Goal: Obtain resource: Download file/media

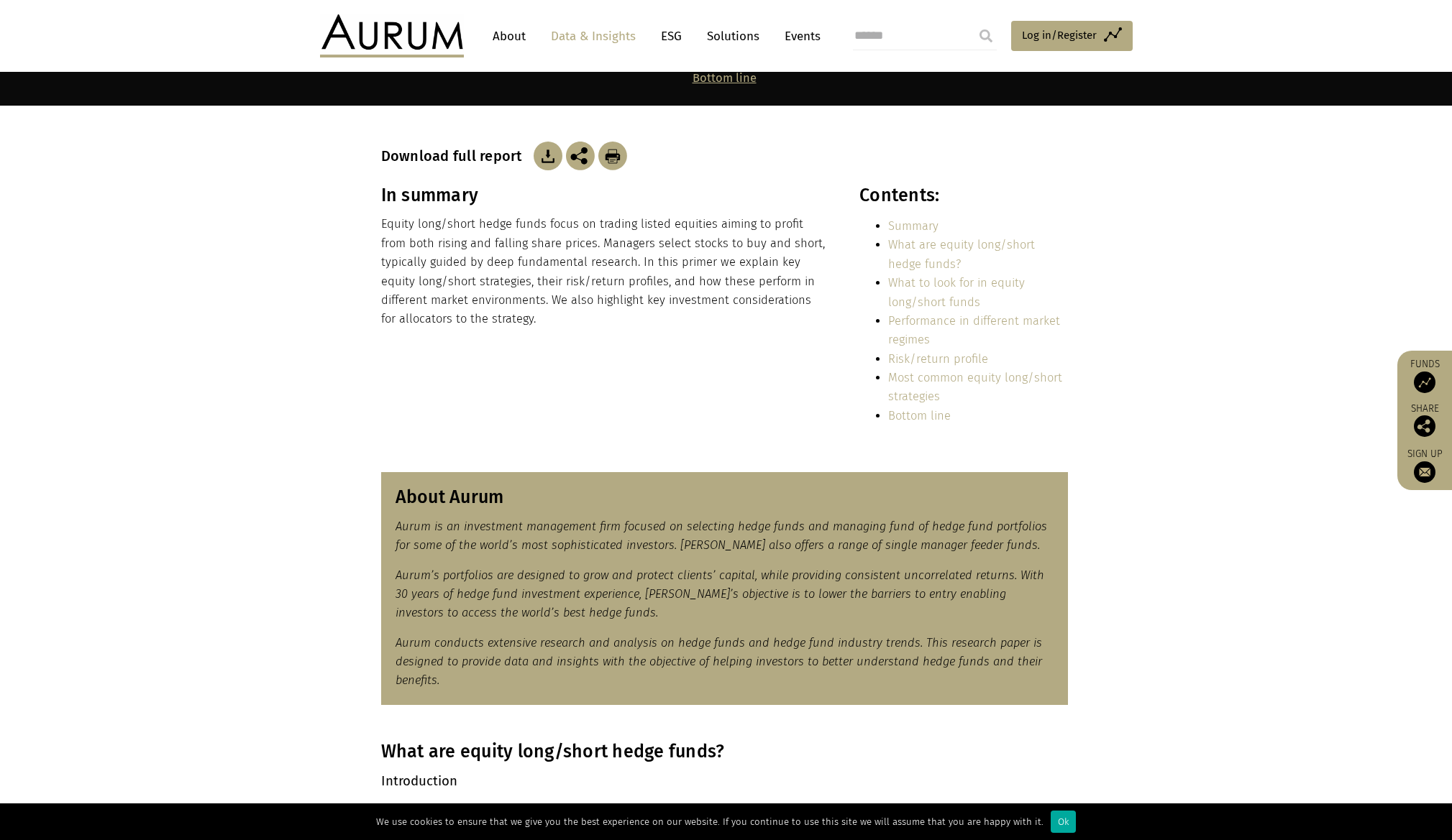
scroll to position [72, 0]
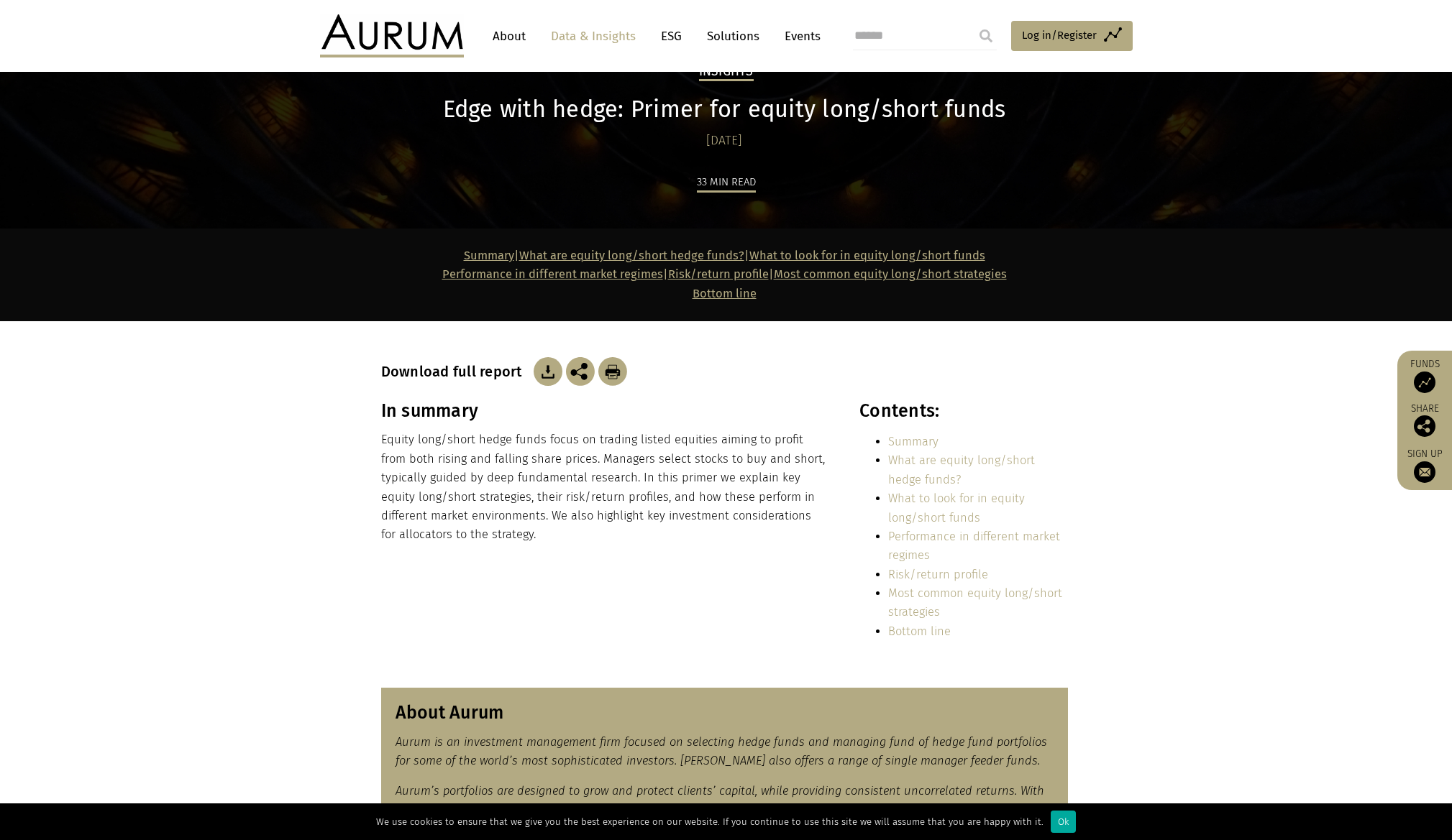
click at [545, 366] on img at bounding box center [548, 371] width 29 height 29
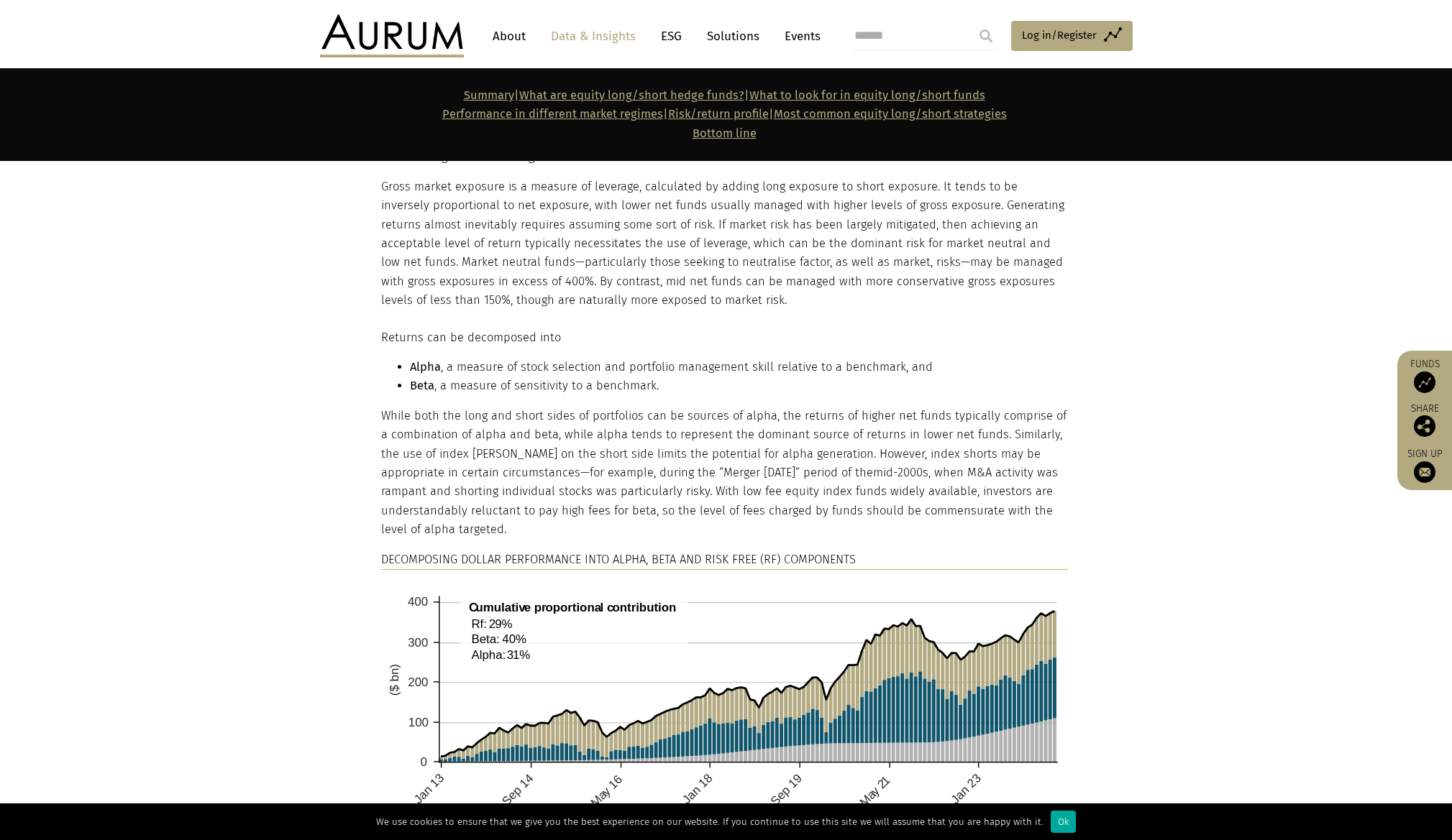
scroll to position [1653, 0]
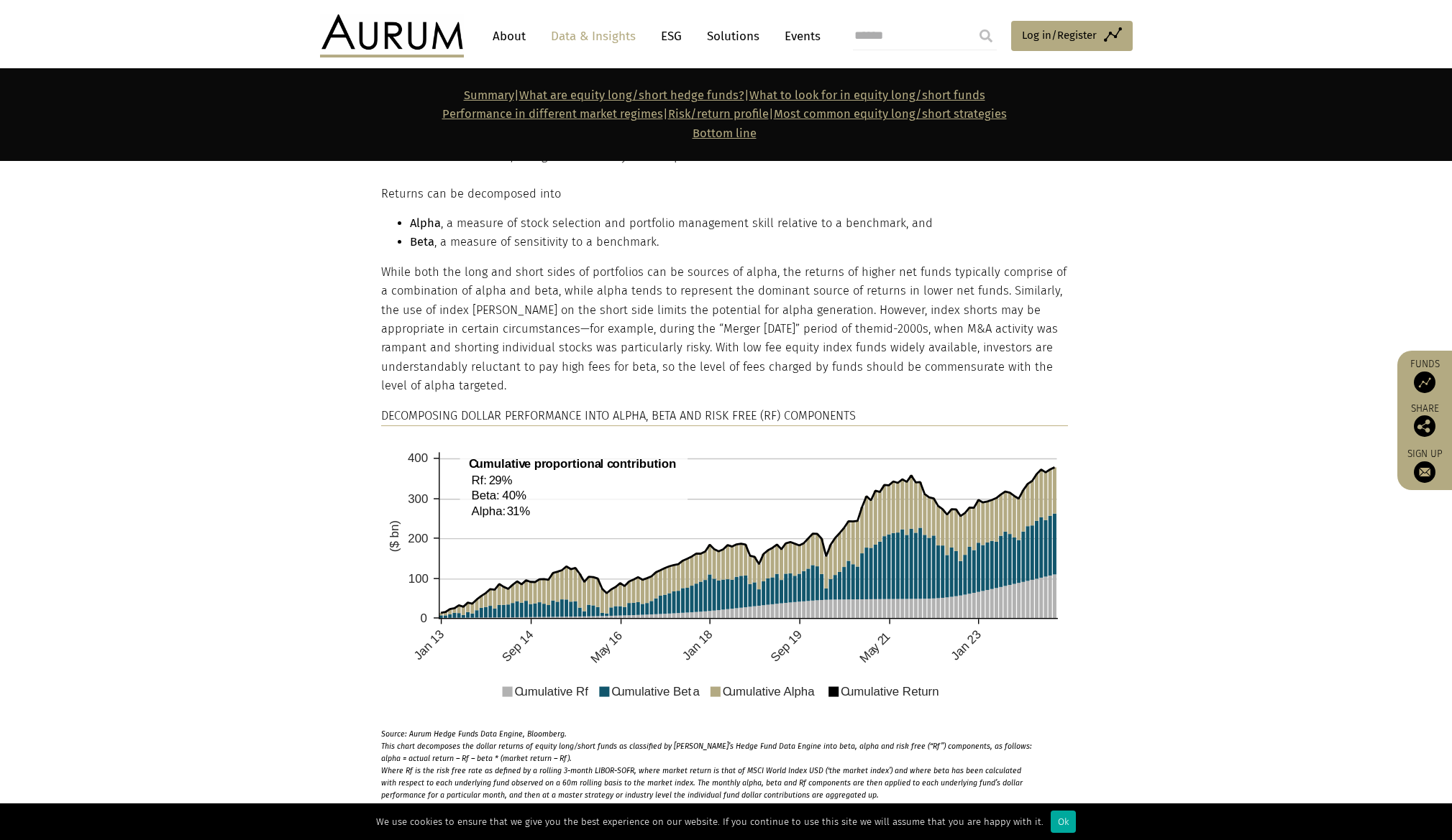
click at [367, 332] on div "Returns can be decomposed into Alpha , a measure of stock selection and portfol…" at bounding box center [726, 499] width 719 height 629
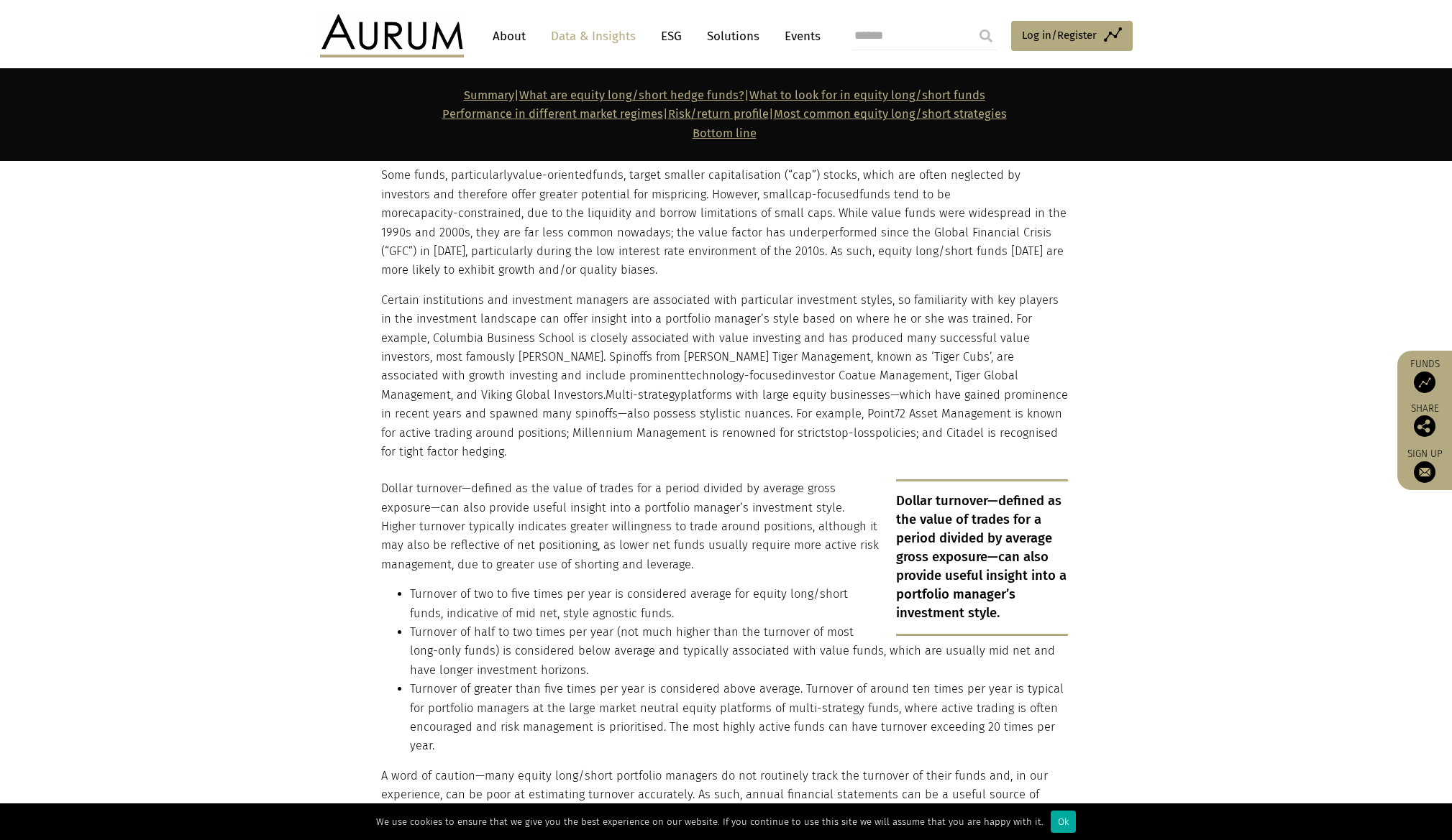
scroll to position [0, 0]
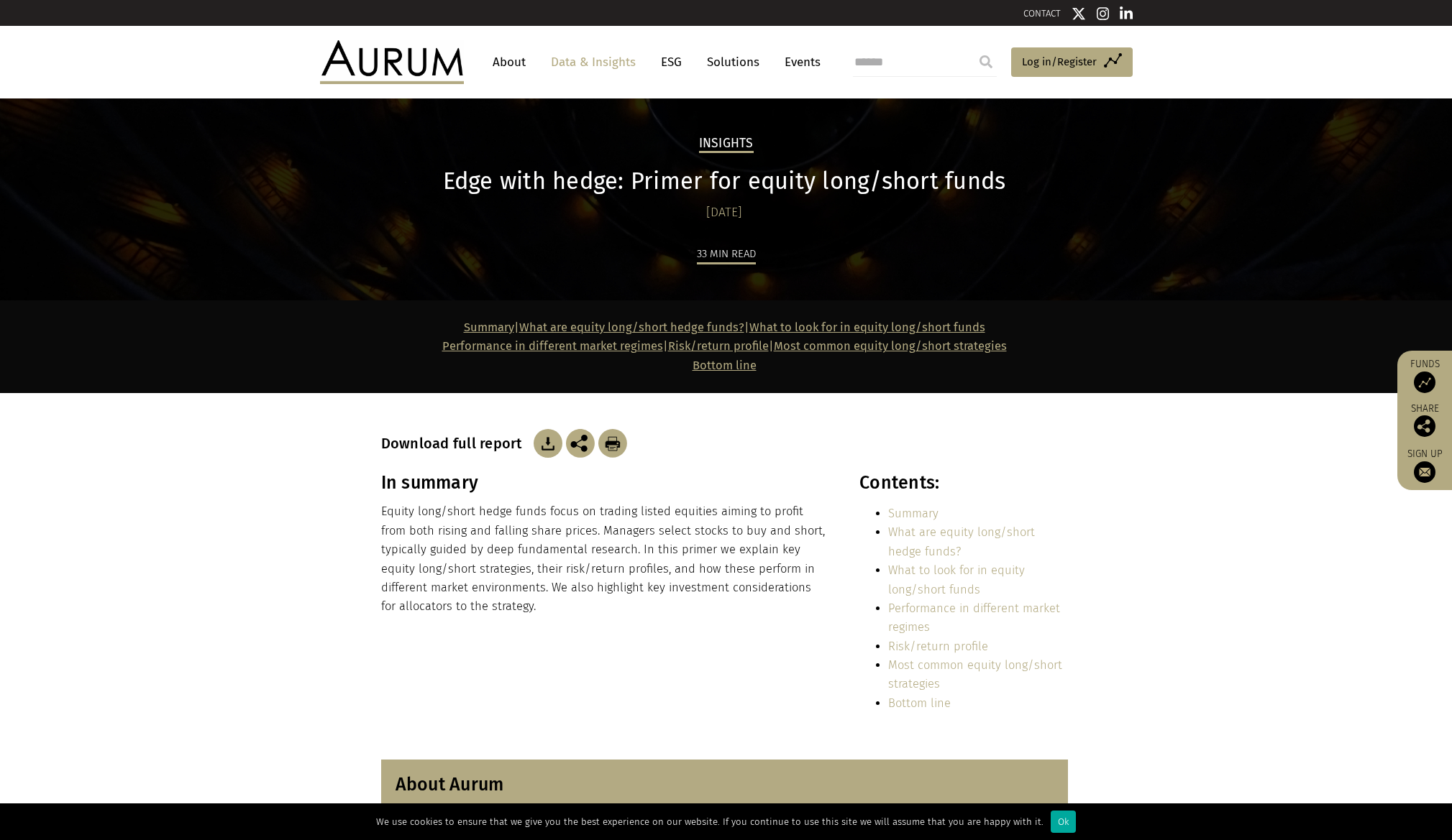
click at [423, 73] on img at bounding box center [391, 61] width 143 height 43
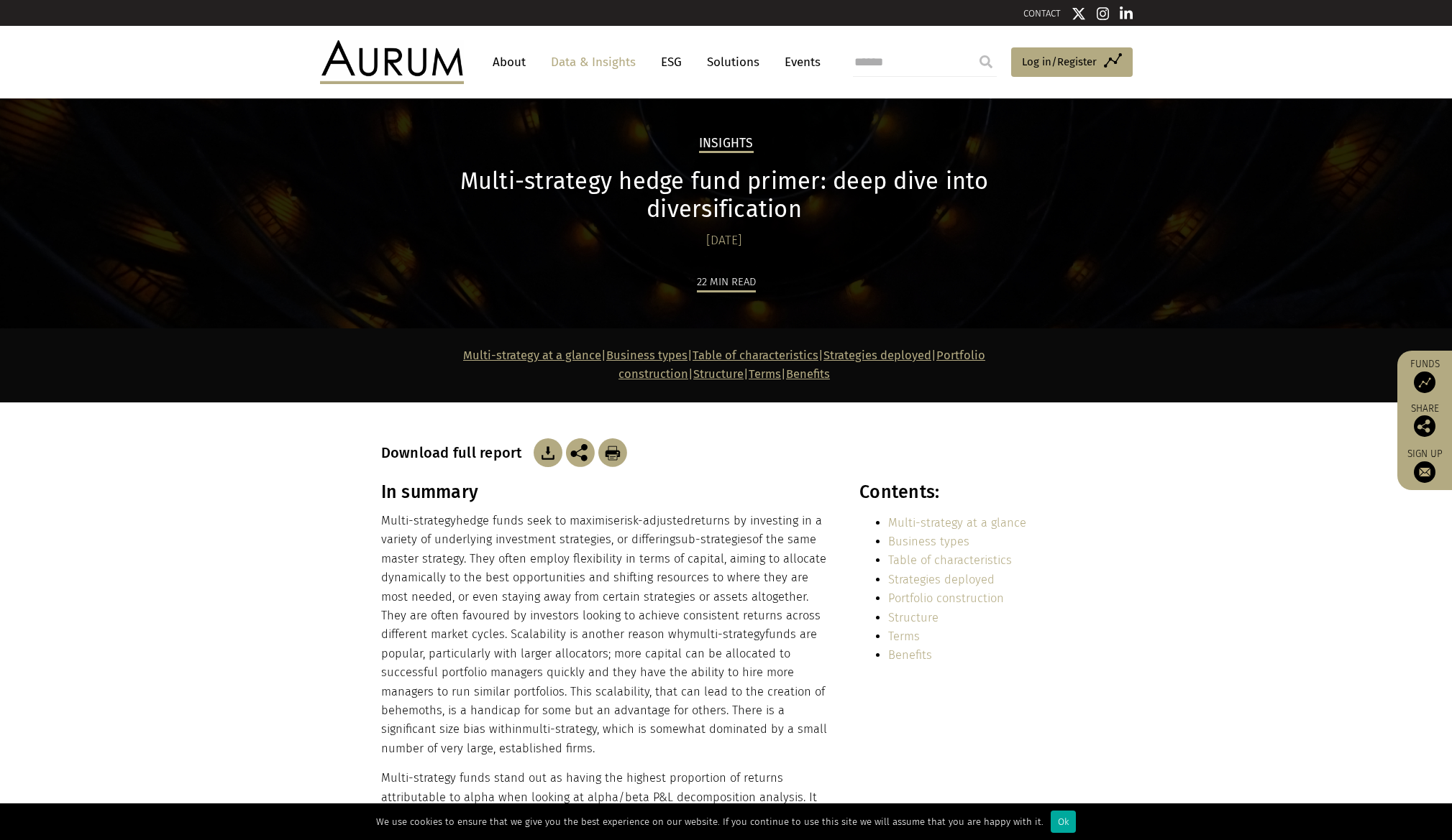
click at [545, 439] on img at bounding box center [548, 453] width 29 height 29
click at [988, 439] on div "Download full report" at bounding box center [726, 453] width 691 height 29
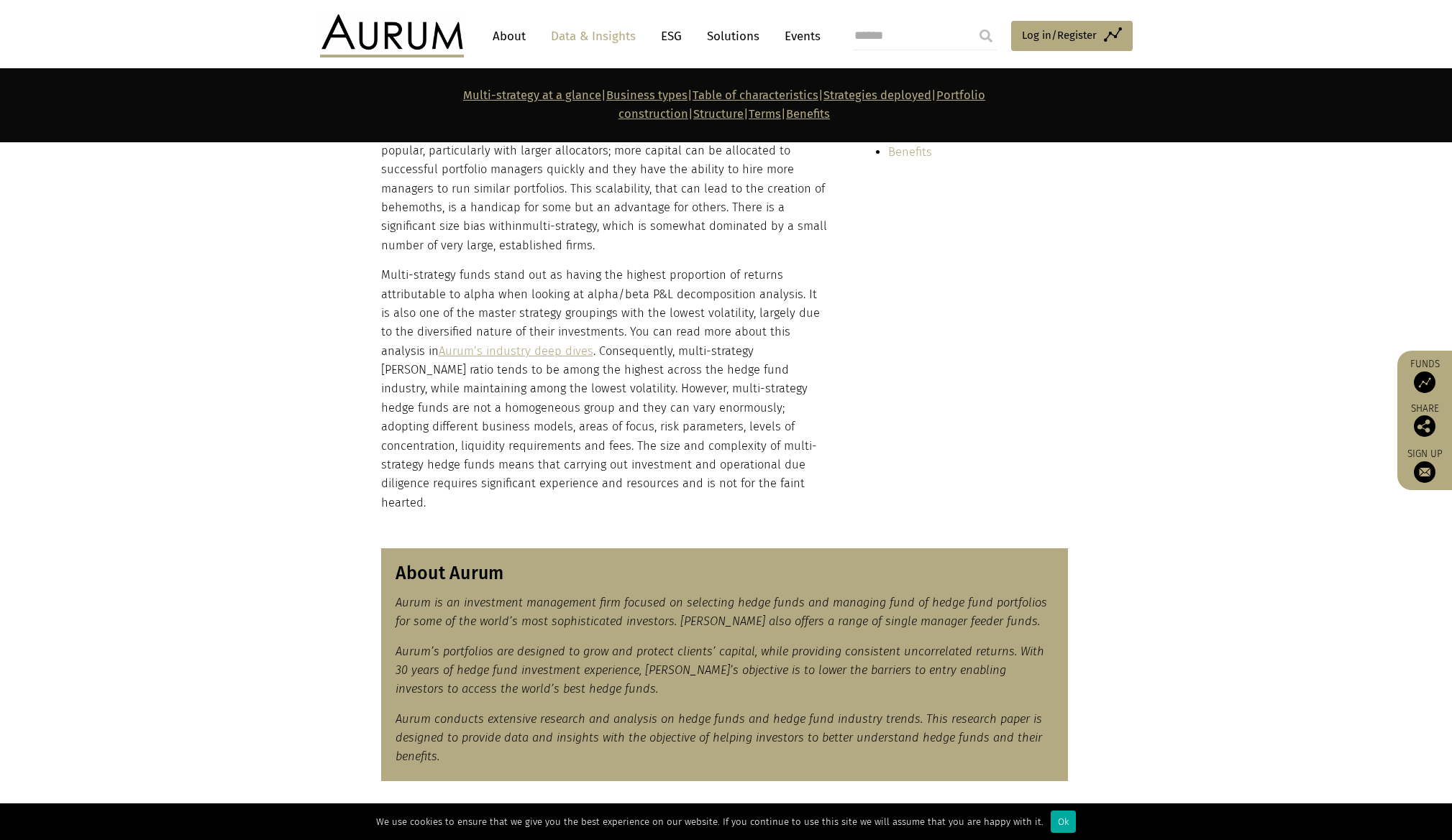
scroll to position [1006, 0]
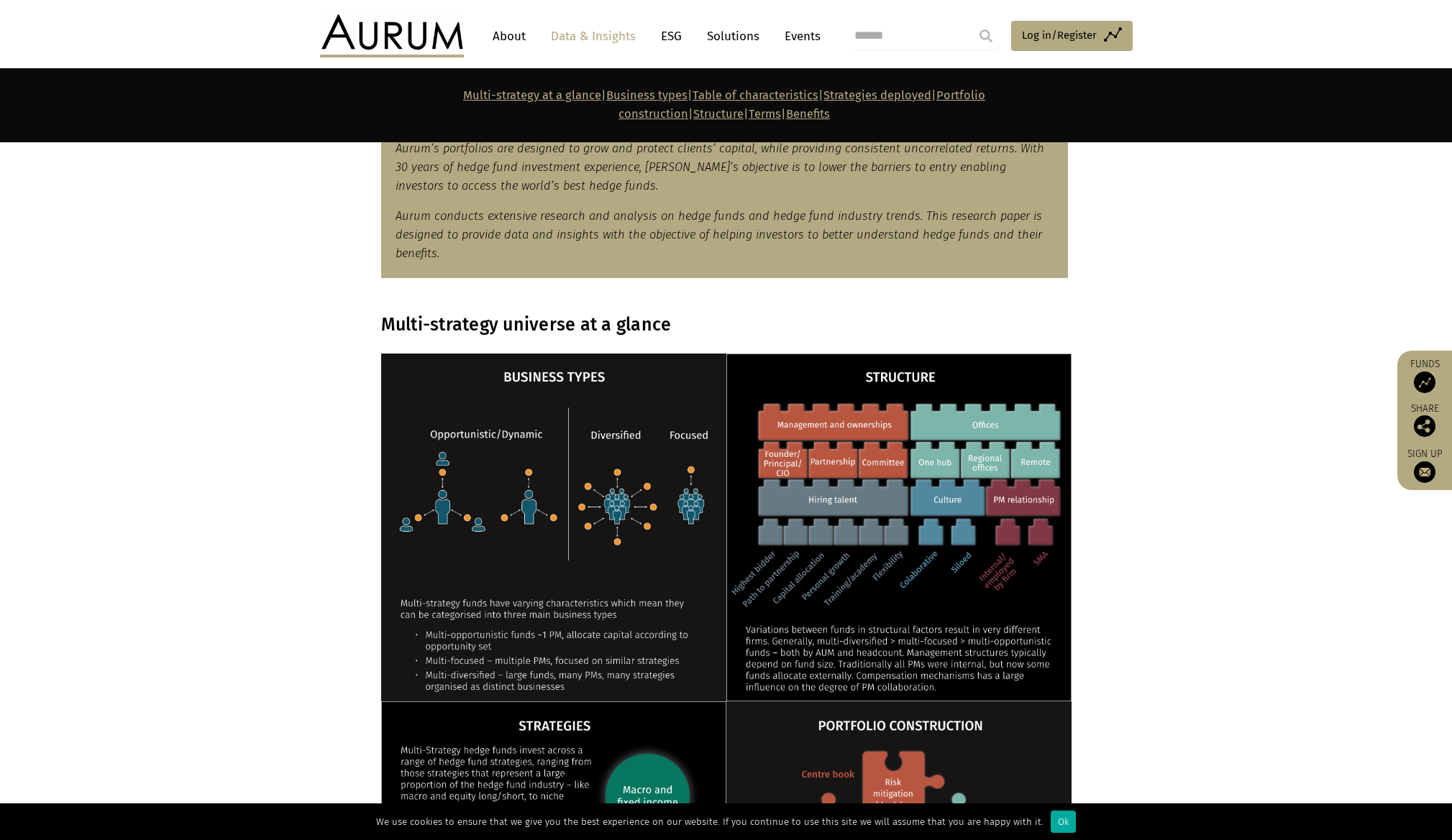
click at [1120, 353] on section at bounding box center [726, 527] width 1452 height 348
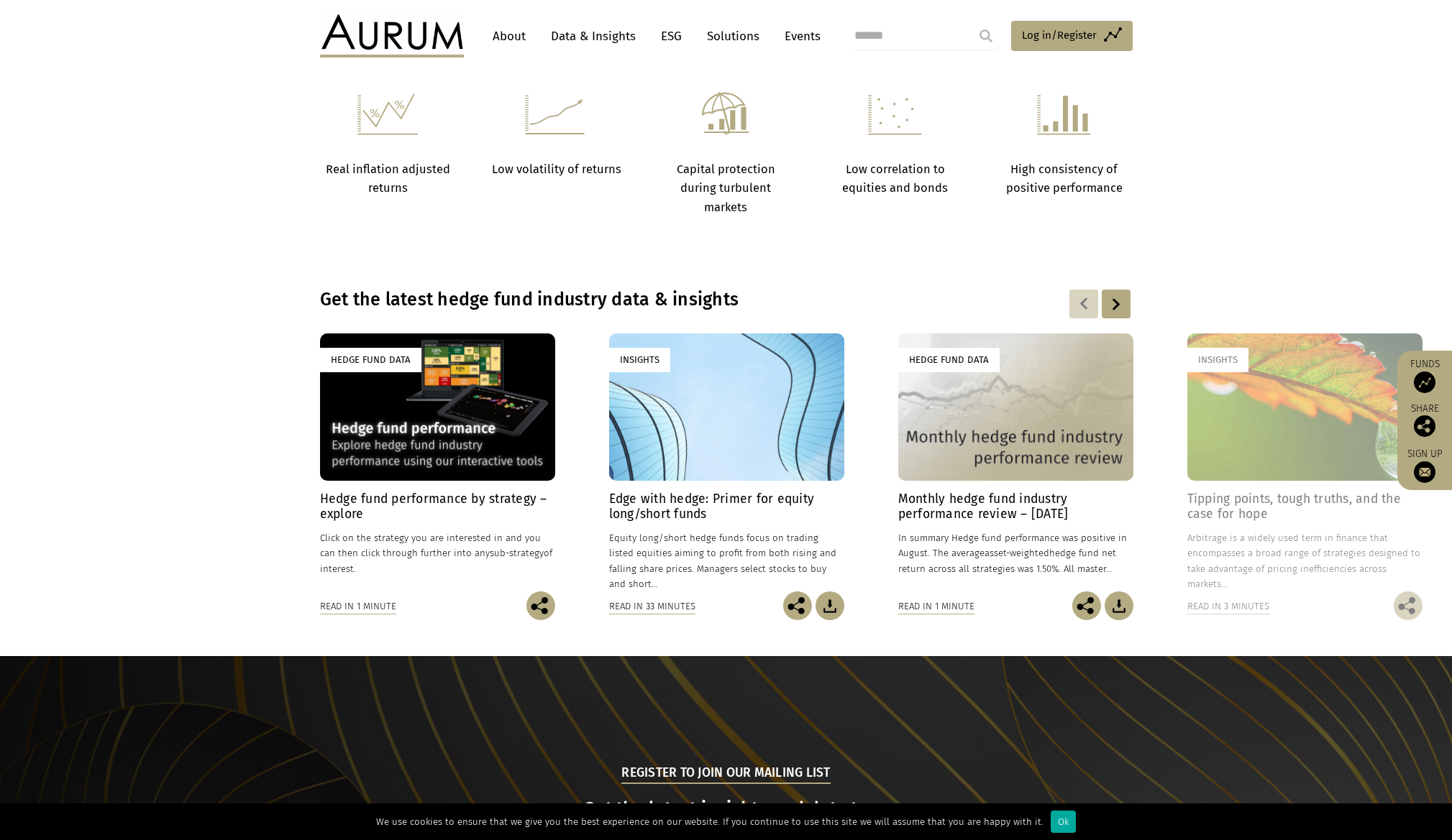
scroll to position [934, 0]
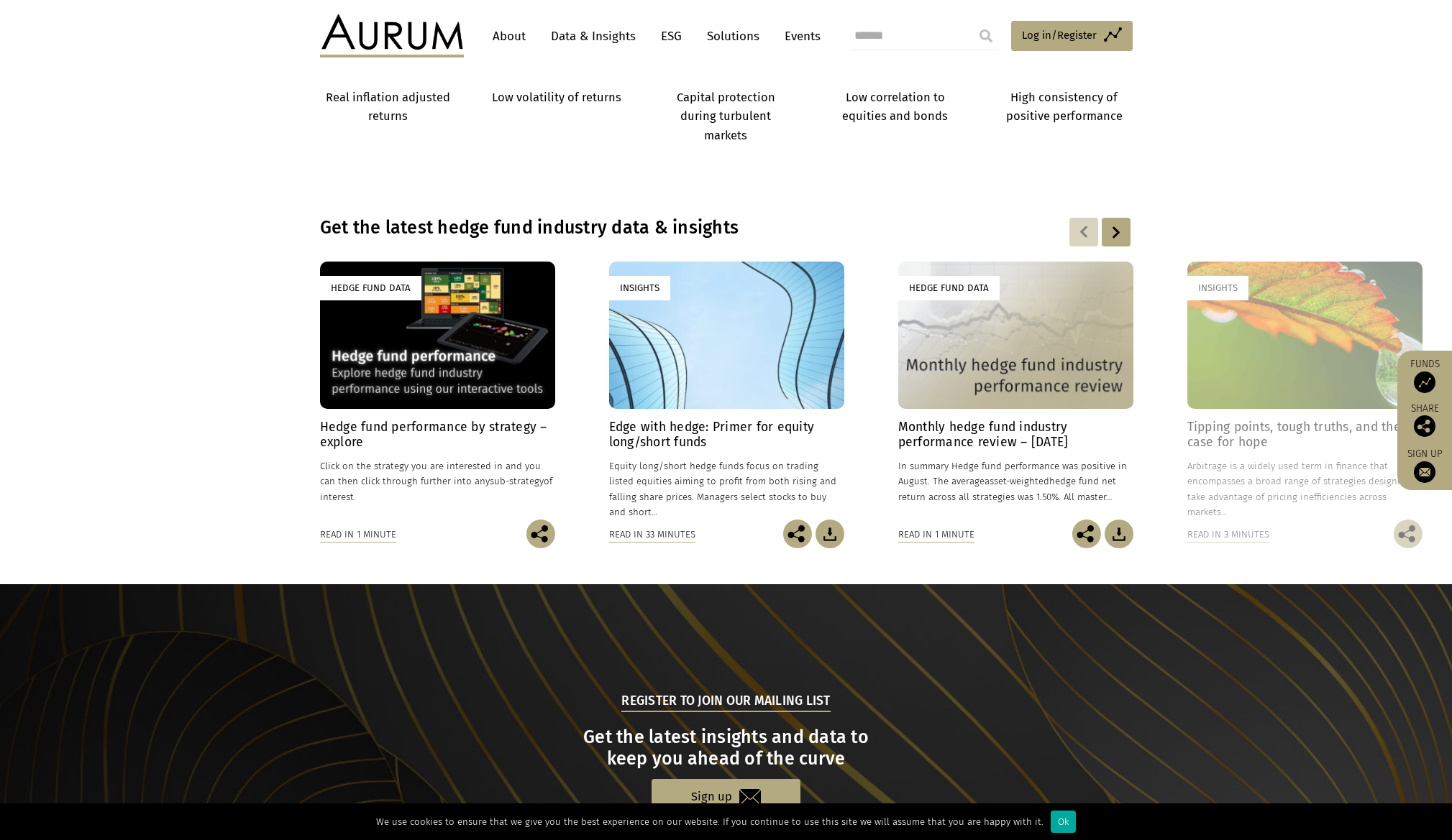
click at [1120, 234] on div at bounding box center [1116, 232] width 29 height 29
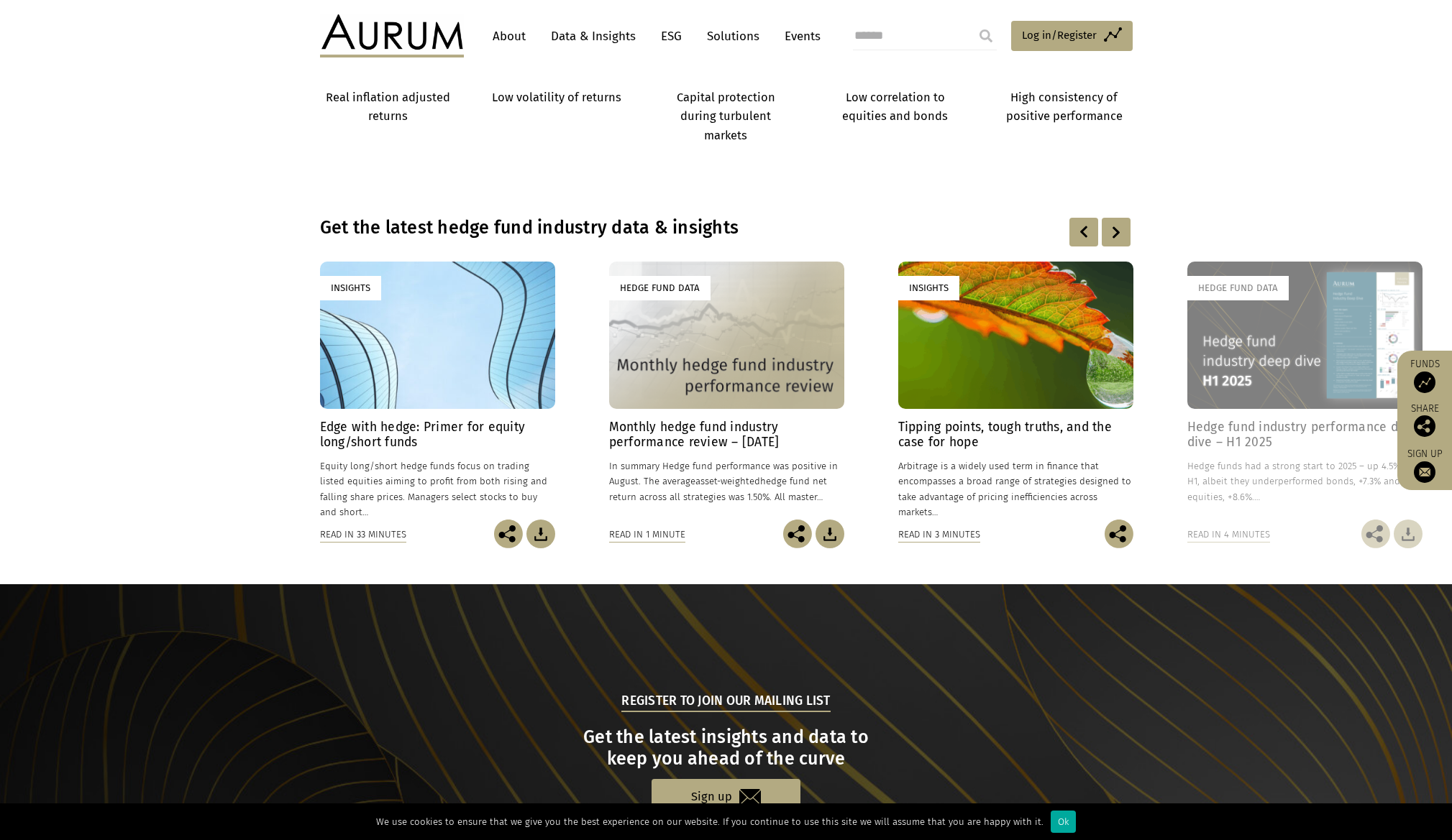
click at [1120, 234] on div at bounding box center [1116, 232] width 29 height 29
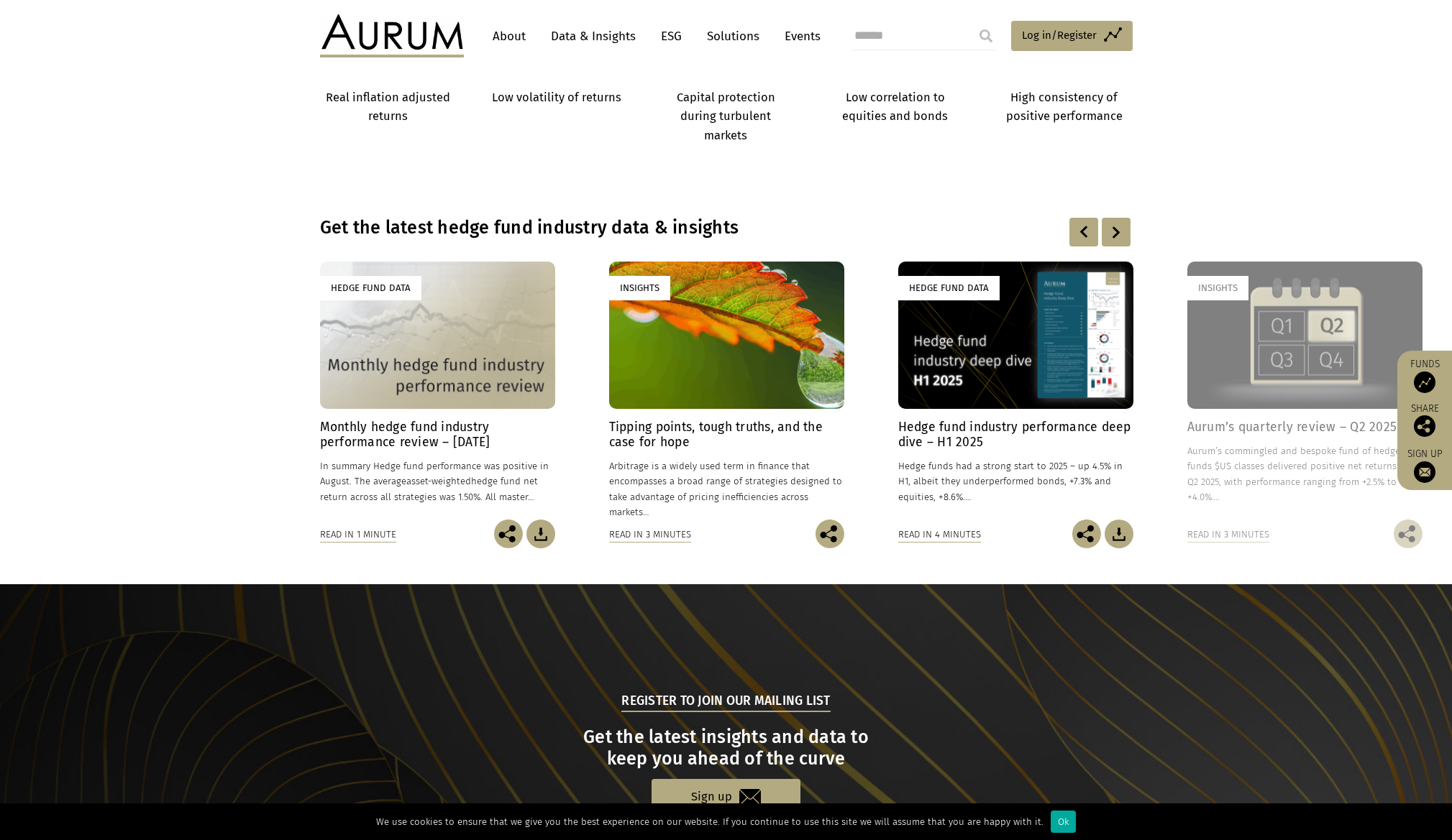
click at [1120, 234] on div at bounding box center [1116, 232] width 29 height 29
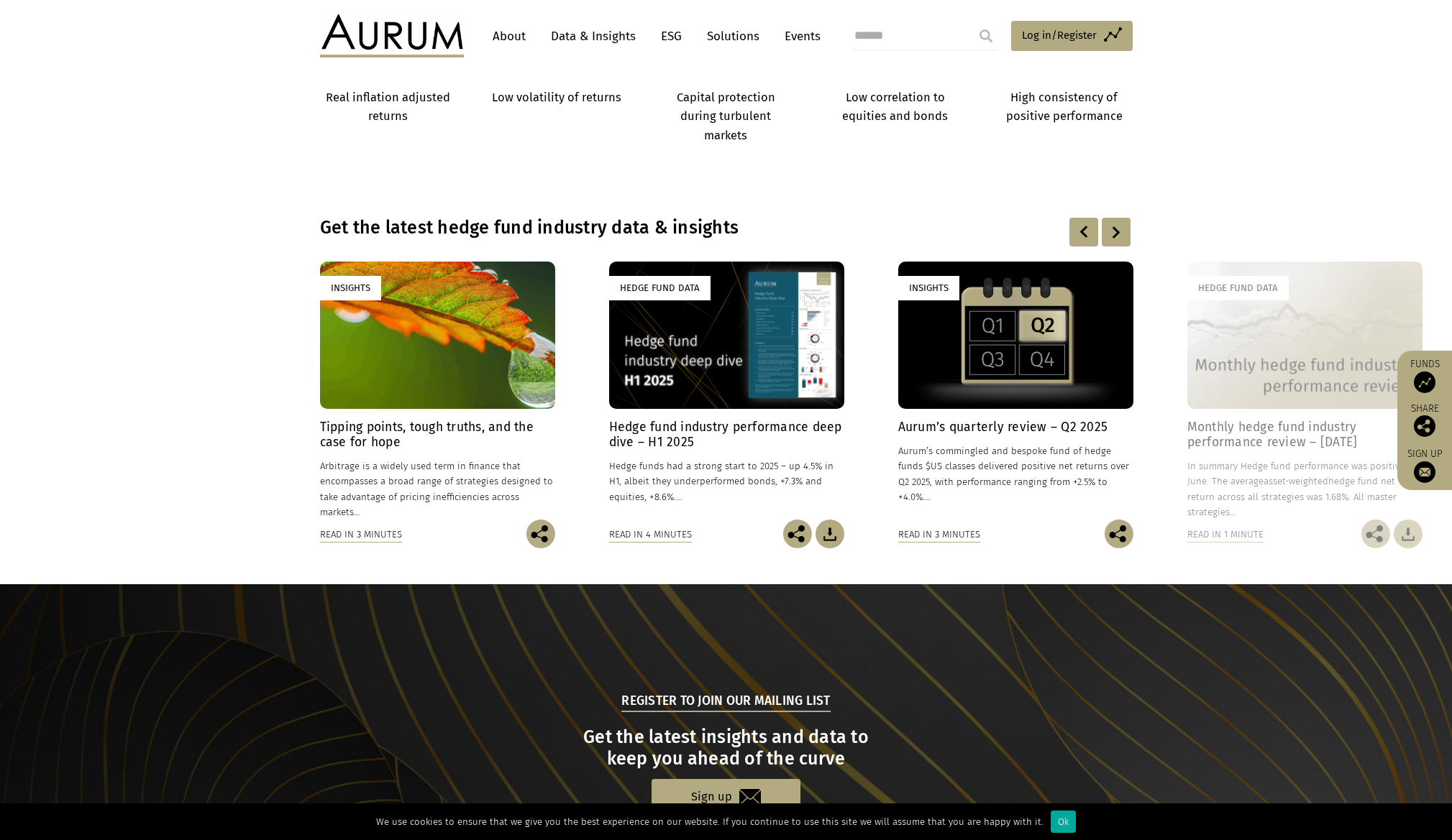
click at [1120, 234] on div at bounding box center [1116, 232] width 29 height 29
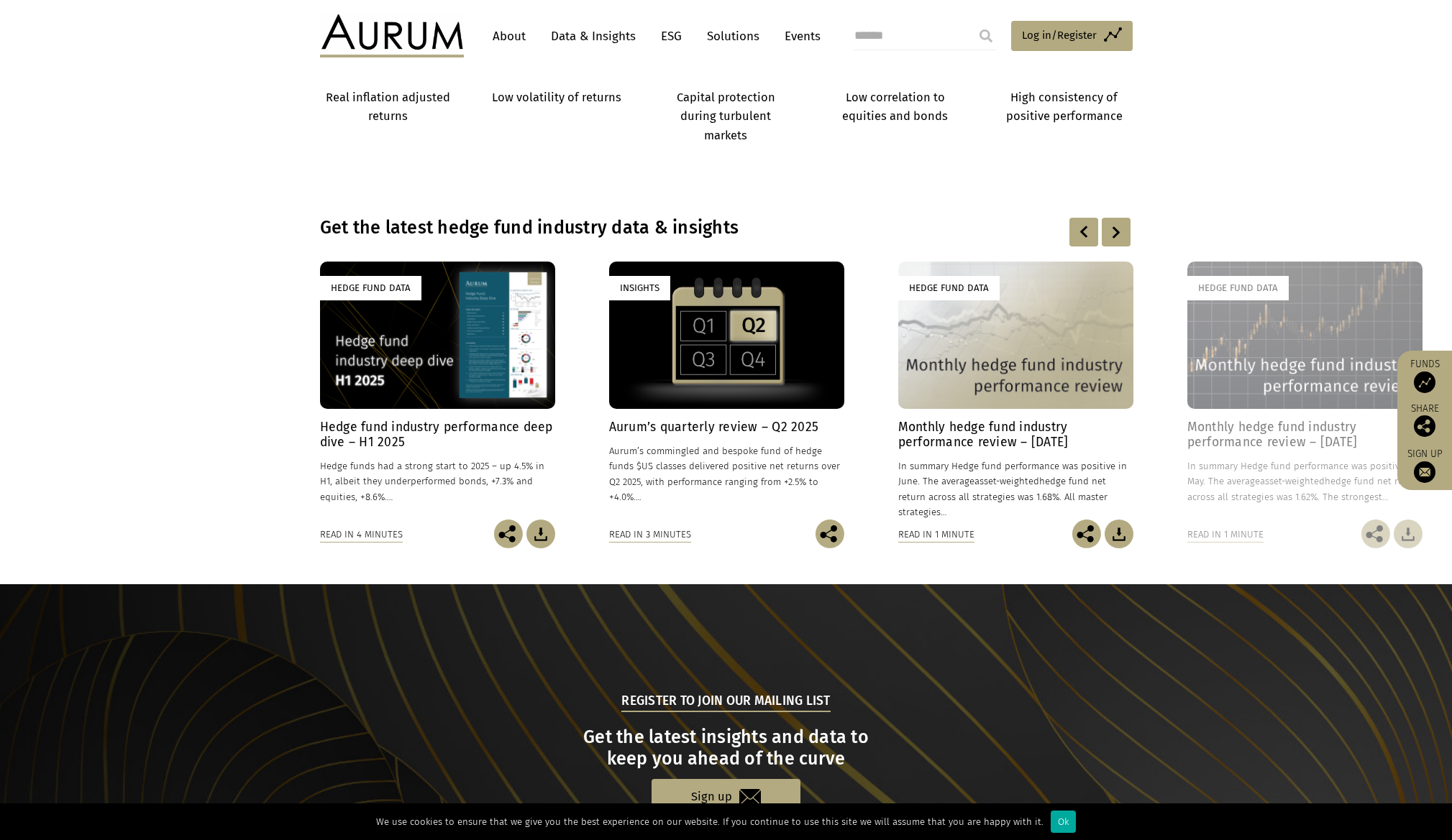
click at [1120, 234] on div at bounding box center [1116, 232] width 29 height 29
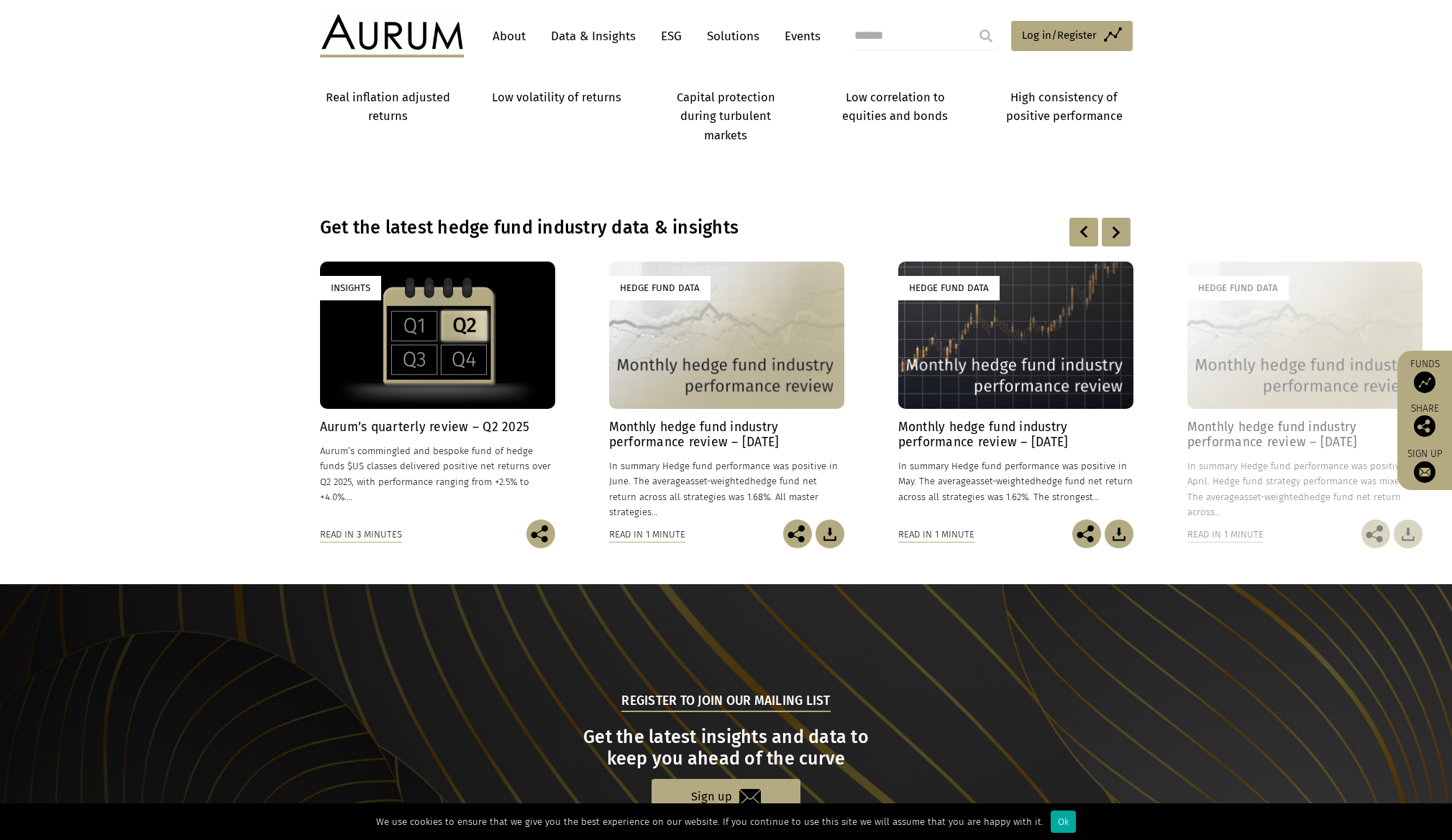
click at [1120, 234] on div at bounding box center [1116, 232] width 29 height 29
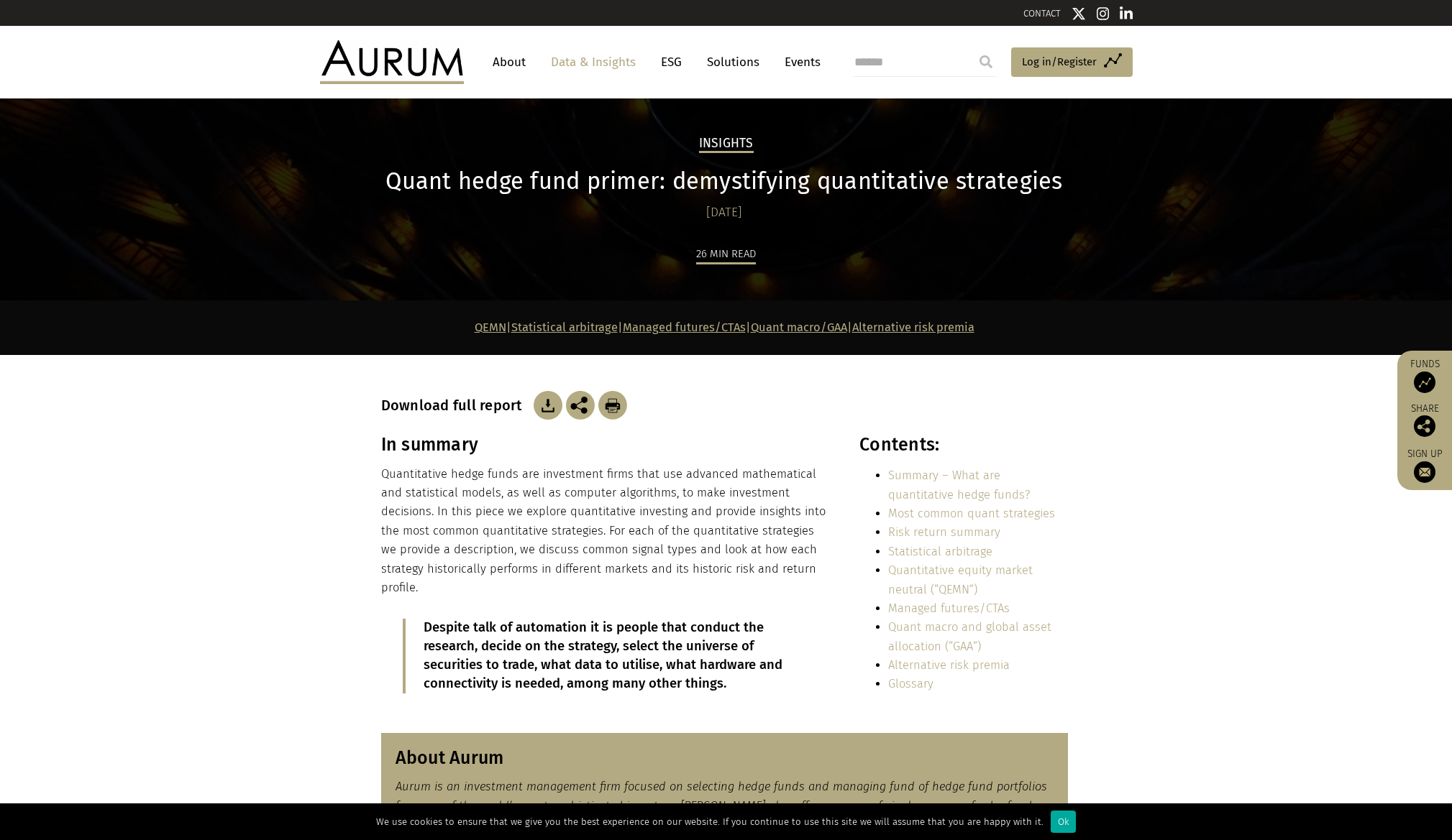
click at [549, 408] on img at bounding box center [548, 405] width 29 height 29
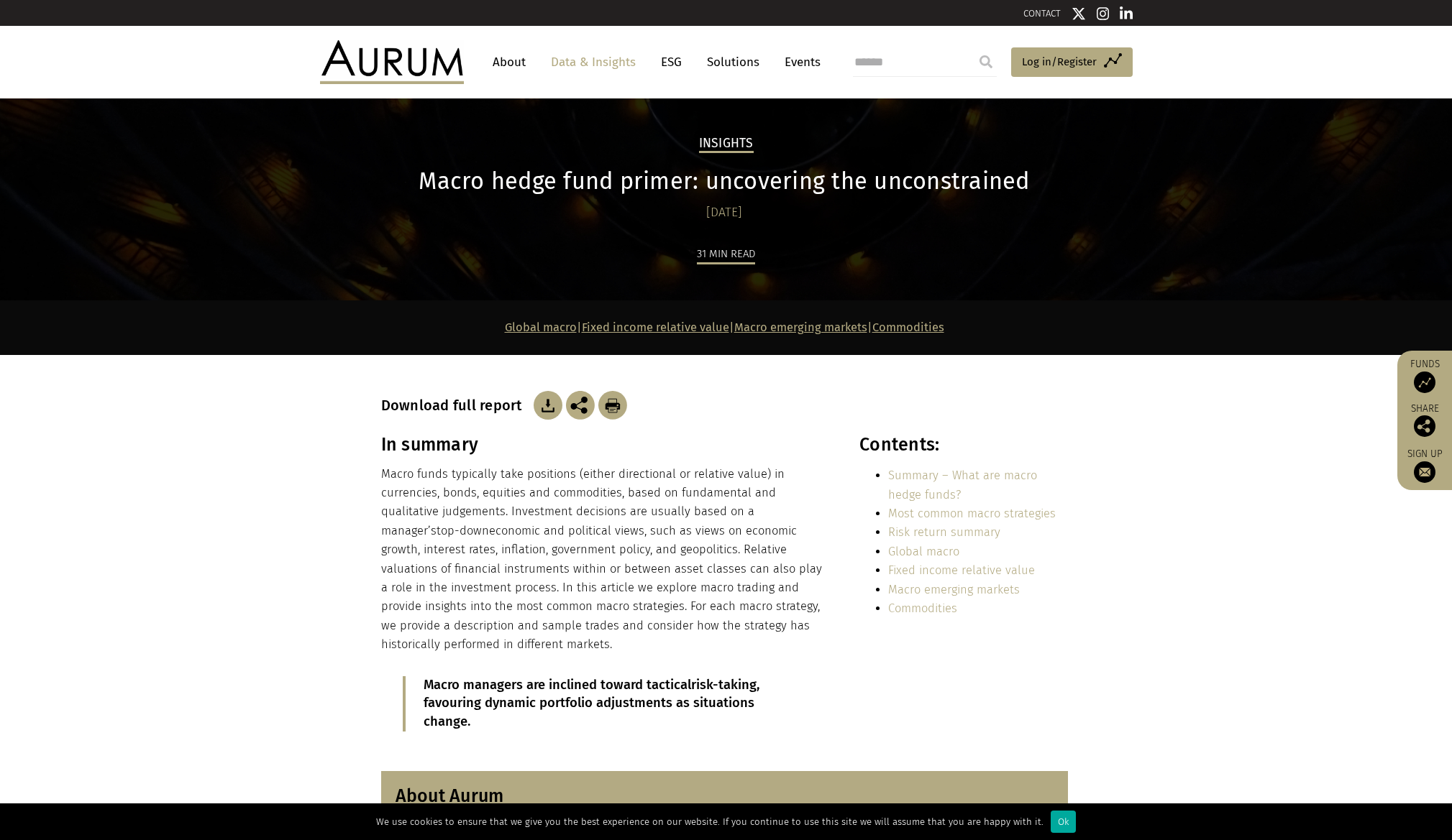
click at [545, 407] on img at bounding box center [548, 405] width 29 height 29
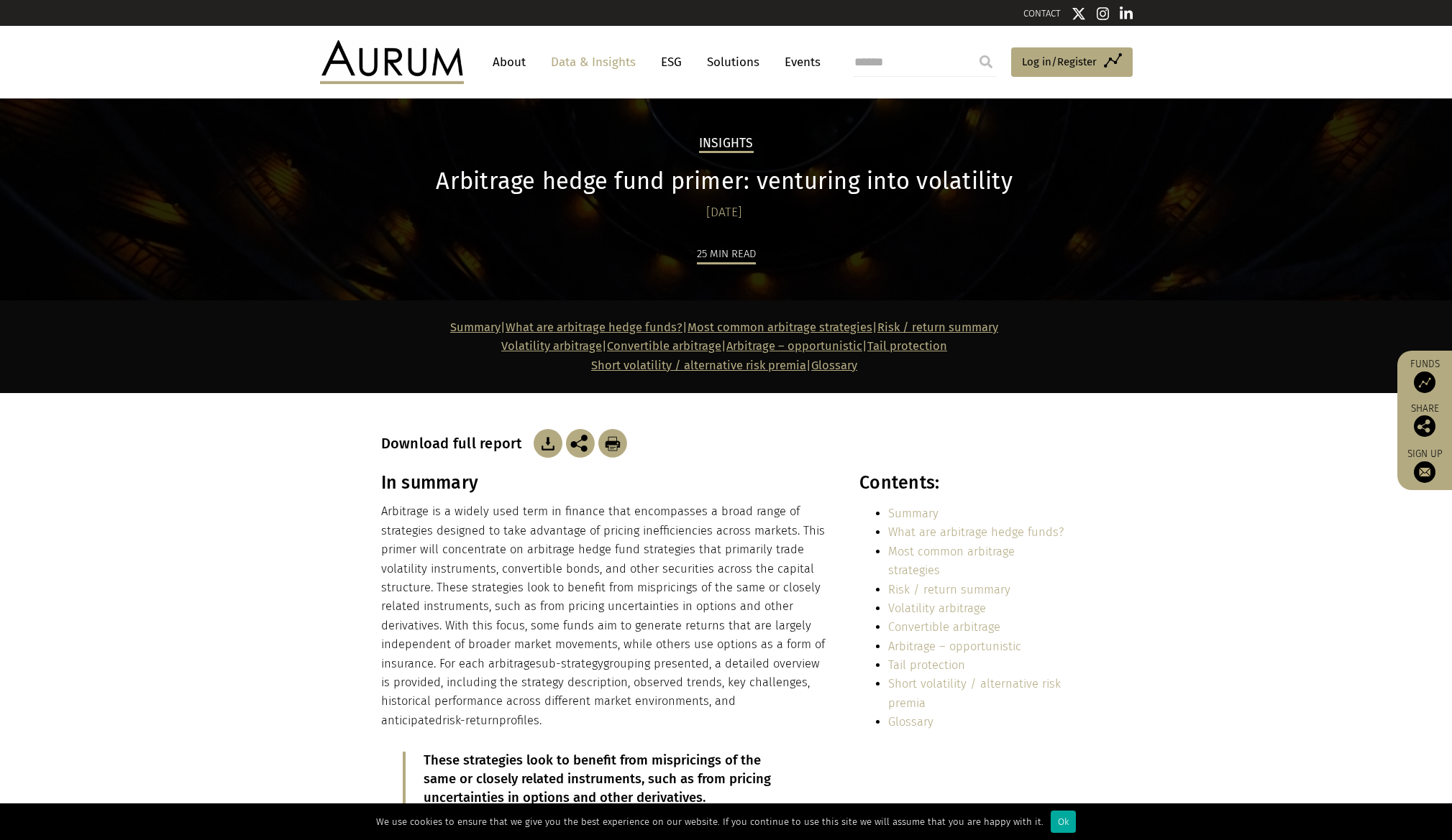
click at [539, 450] on img at bounding box center [548, 444] width 29 height 29
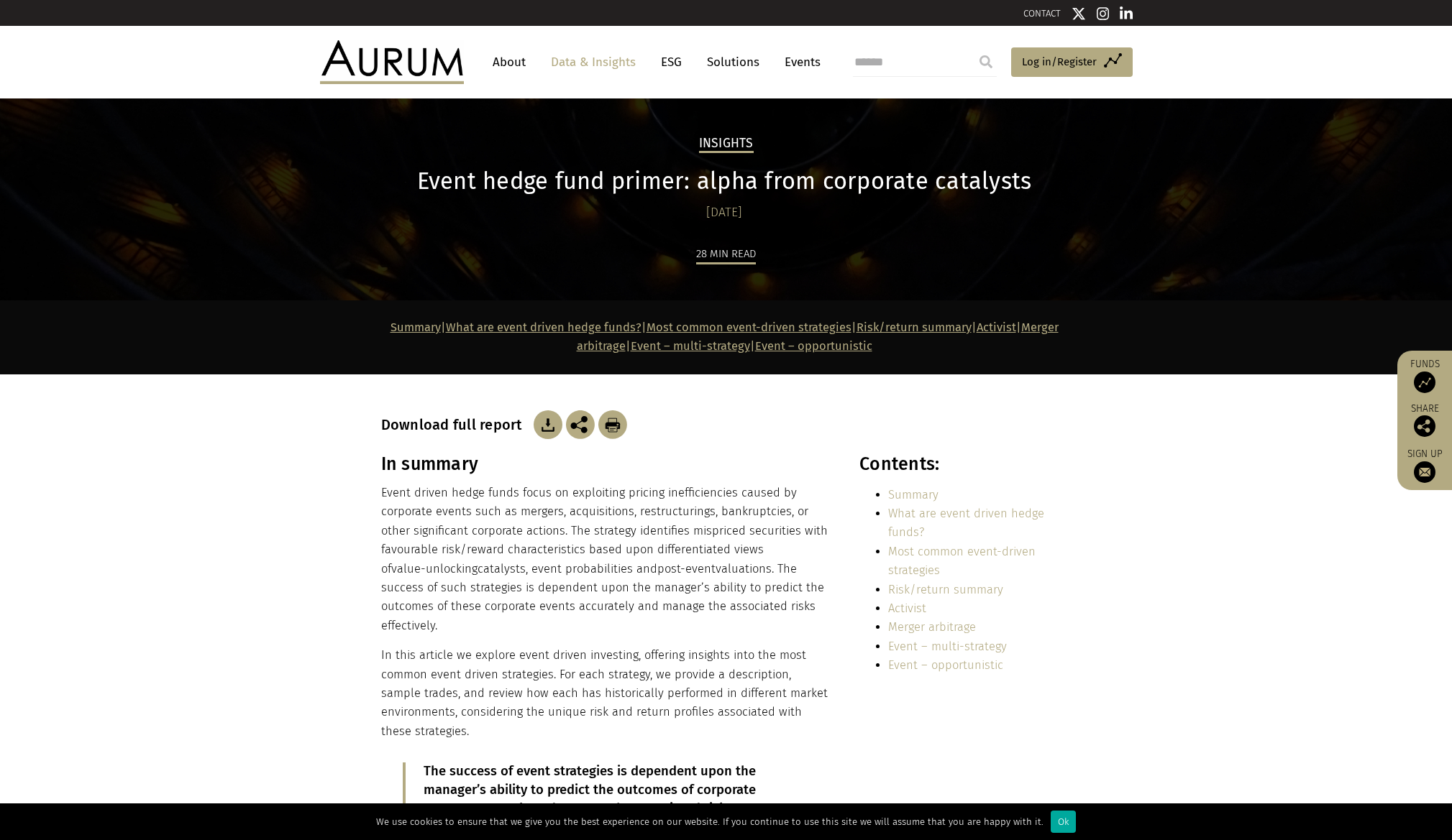
click at [550, 422] on img at bounding box center [548, 425] width 29 height 29
drag, startPoint x: 539, startPoint y: 507, endPoint x: 543, endPoint y: 493, distance: 14.6
click at [539, 507] on p "Event driven hedge funds focus on exploiting pricing inefficiencies caused by c…" at bounding box center [604, 559] width 448 height 152
click at [541, 426] on img at bounding box center [548, 425] width 29 height 29
click at [987, 256] on div "28 min read" at bounding box center [726, 273] width 691 height 56
